Goal: Information Seeking & Learning: Learn about a topic

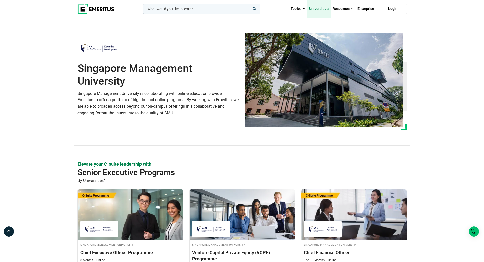
click at [329, 8] on link "Universities" at bounding box center [318, 9] width 23 height 18
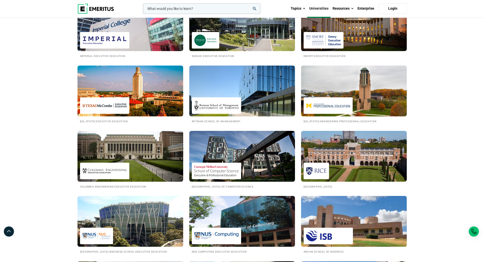
scroll to position [406, 0]
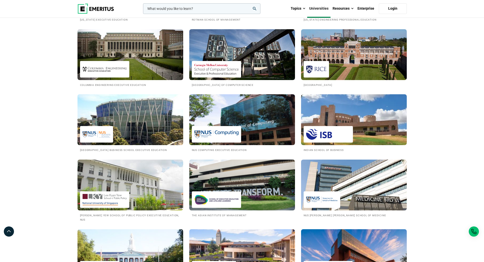
click at [136, 118] on img at bounding box center [130, 120] width 116 height 56
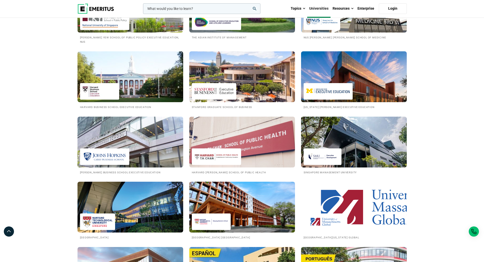
scroll to position [635, 0]
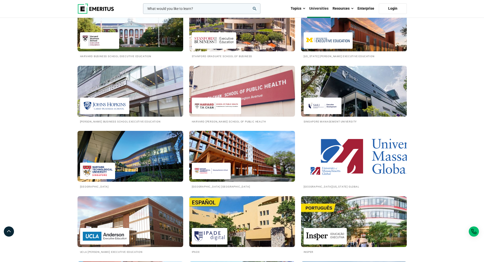
click at [376, 95] on img at bounding box center [354, 91] width 116 height 56
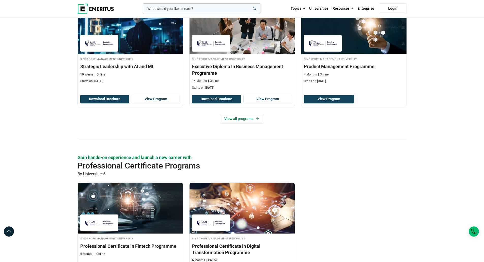
scroll to position [508, 0]
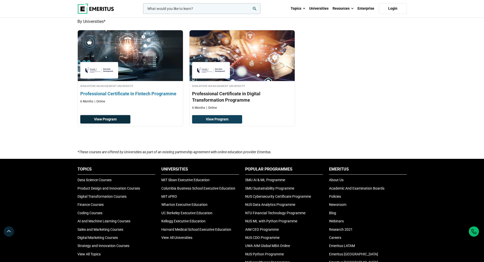
click at [99, 120] on link "View Program" at bounding box center [105, 119] width 50 height 9
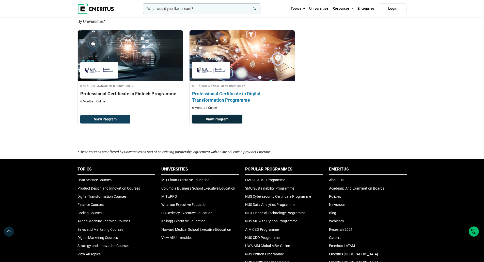
click at [225, 115] on link "View Program" at bounding box center [217, 119] width 50 height 9
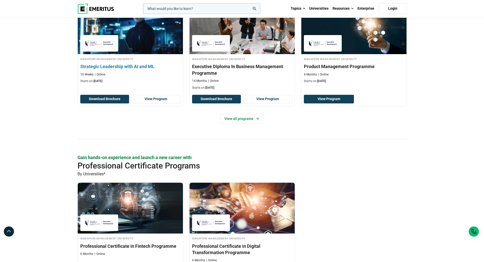
scroll to position [330, 0]
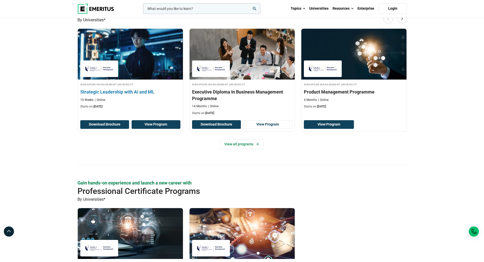
click at [147, 122] on link "View Program" at bounding box center [156, 124] width 49 height 9
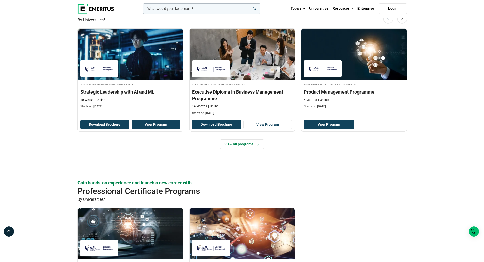
scroll to position [254, 0]
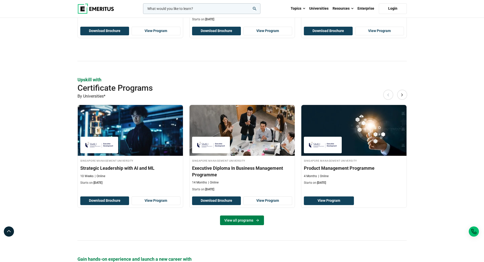
click at [249, 221] on link "View all programs" at bounding box center [242, 220] width 44 height 10
